Goal: Entertainment & Leisure: Consume media (video, audio)

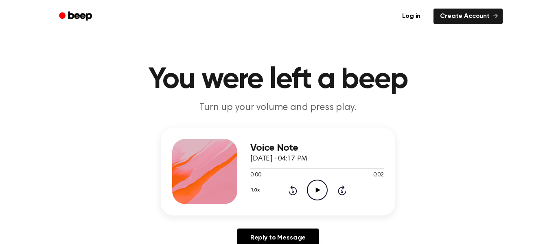
click at [314, 180] on circle at bounding box center [317, 190] width 20 height 20
click at [322, 195] on icon "Play Audio" at bounding box center [317, 189] width 21 height 21
click at [321, 191] on icon "Play Audio" at bounding box center [317, 189] width 21 height 21
click at [447, 145] on div "Voice Note [DATE] · 04:27 PM 0:04 0:04 Your browser does not support the [objec…" at bounding box center [278, 190] width 536 height 126
